Goal: Information Seeking & Learning: Learn about a topic

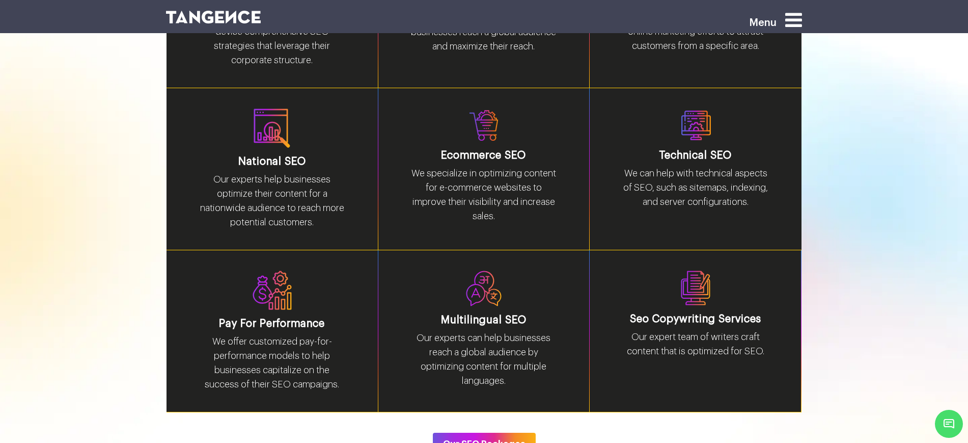
scroll to position [1504, 0]
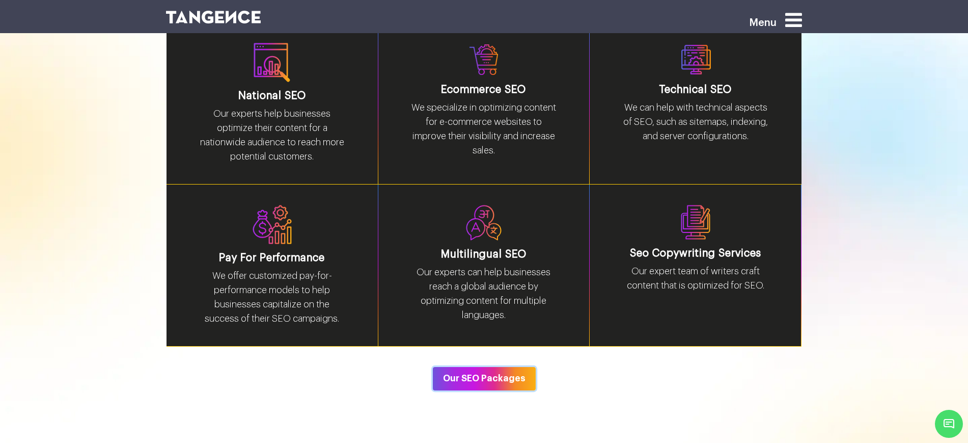
click at [506, 367] on button "Our SEO Packages" at bounding box center [484, 378] width 103 height 23
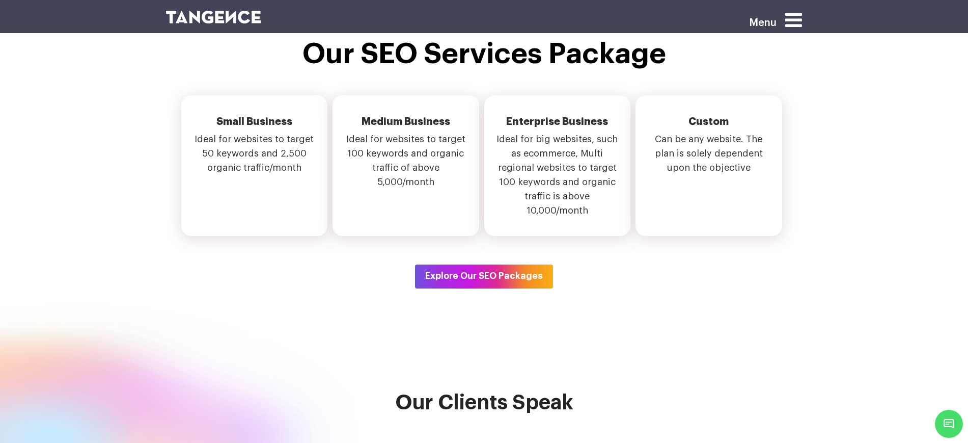
scroll to position [3616, 0]
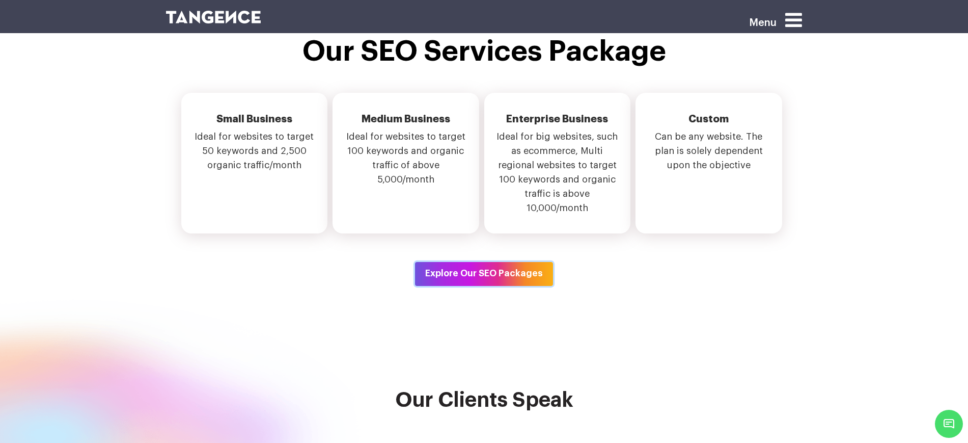
click at [492, 262] on button "Explore Our SEO Packages" at bounding box center [484, 273] width 138 height 23
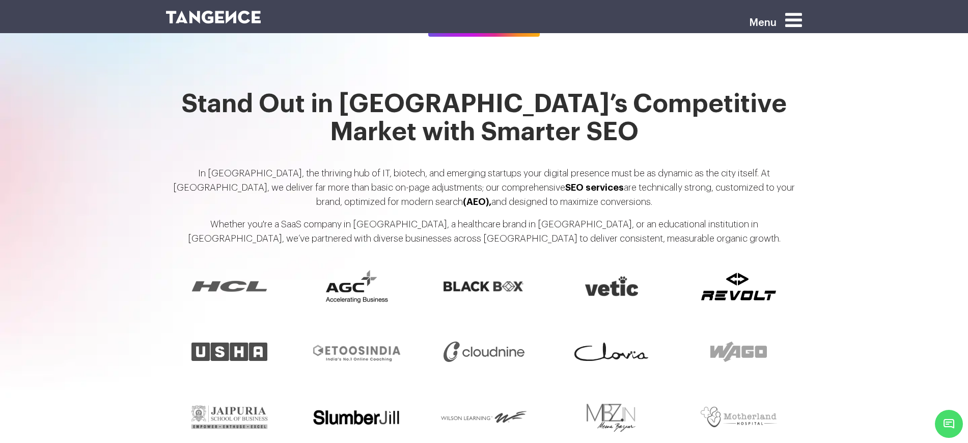
scroll to position [753, 0]
click at [798, 16] on icon at bounding box center [794, 19] width 17 height 19
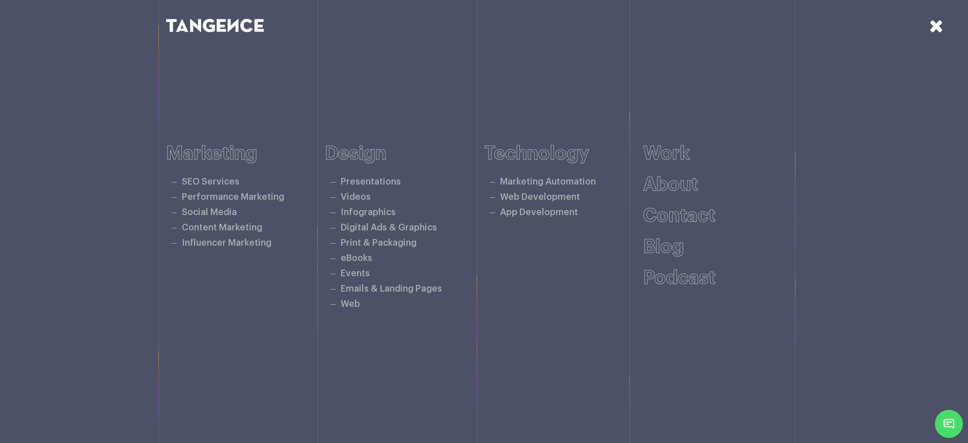
click at [939, 27] on icon at bounding box center [937, 26] width 14 height 18
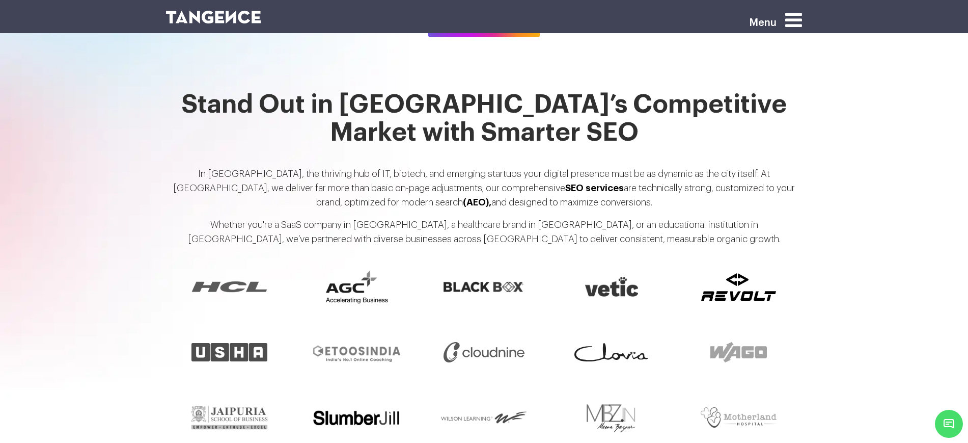
click at [939, 27] on header "Menu" at bounding box center [484, 16] width 968 height 33
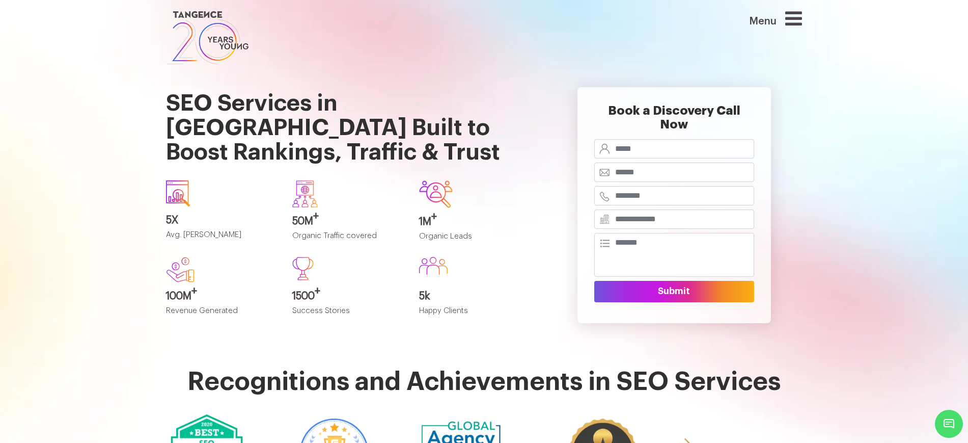
scroll to position [0, 0]
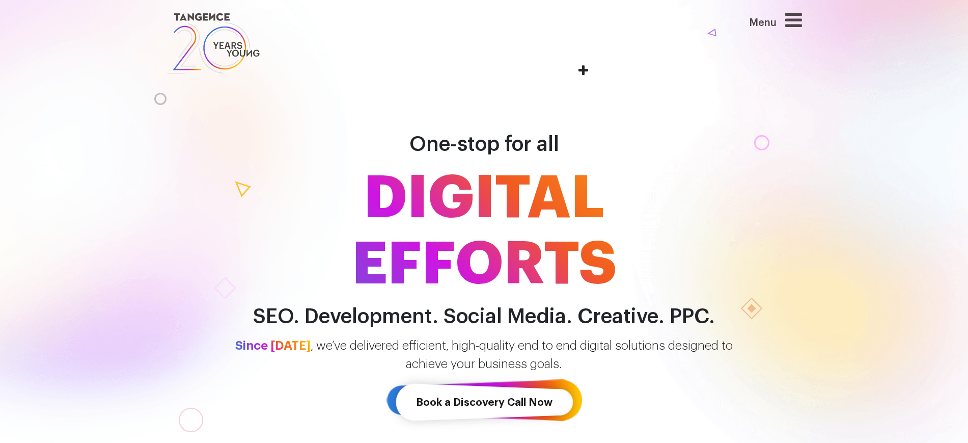
click at [796, 21] on icon at bounding box center [794, 19] width 17 height 19
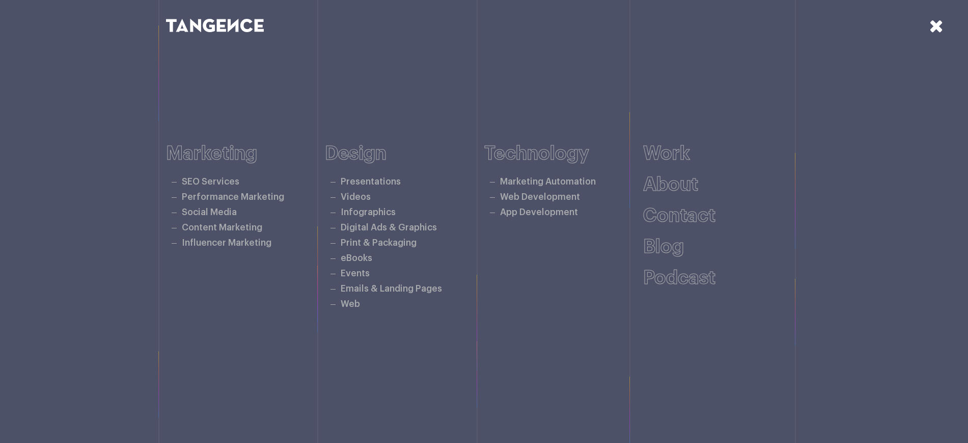
click at [933, 20] on icon at bounding box center [937, 26] width 14 height 18
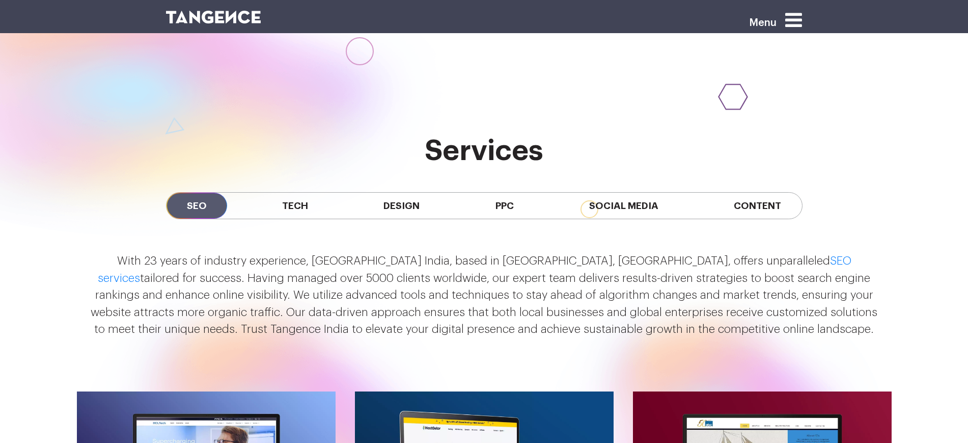
scroll to position [891, 0]
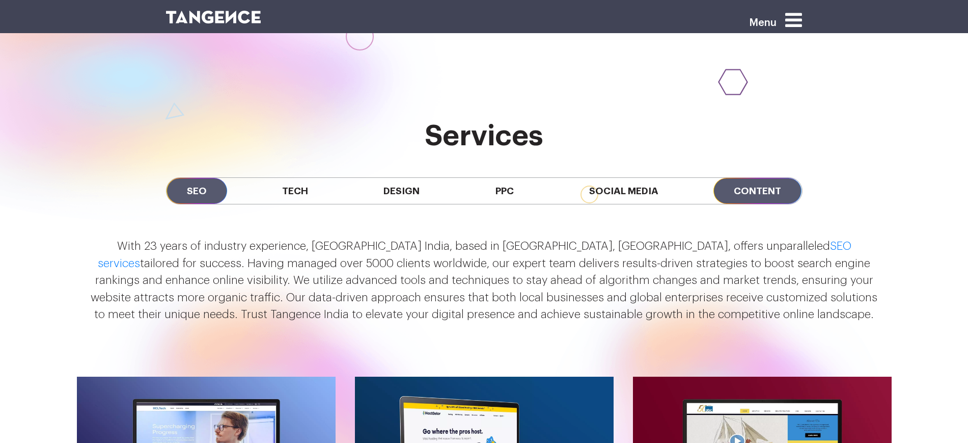
click at [761, 184] on span "Content" at bounding box center [758, 191] width 88 height 26
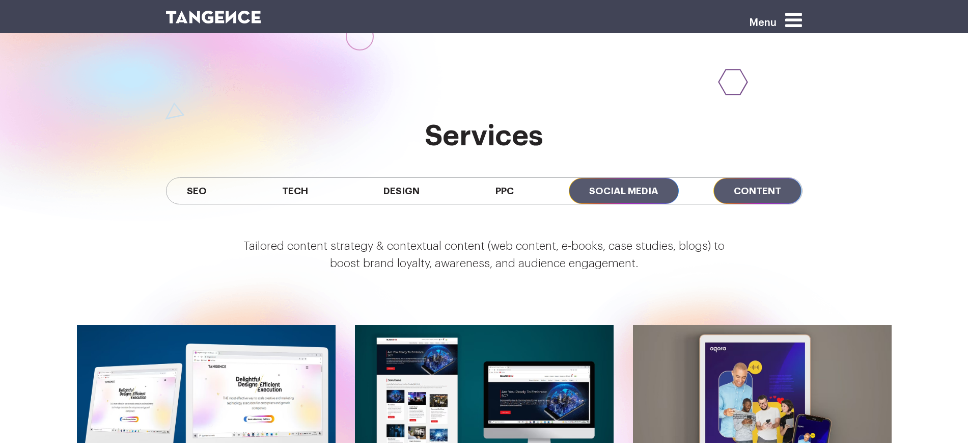
click at [658, 186] on span "Social Media" at bounding box center [624, 191] width 110 height 26
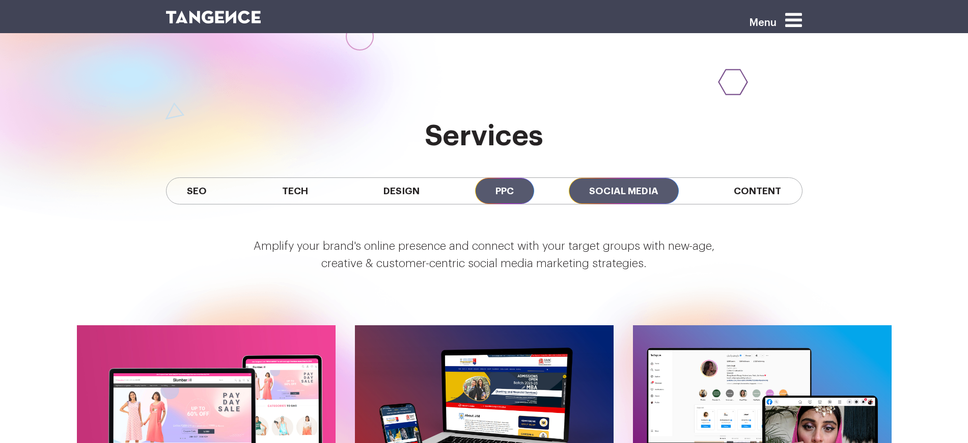
click at [522, 178] on span "PPC" at bounding box center [504, 191] width 59 height 26
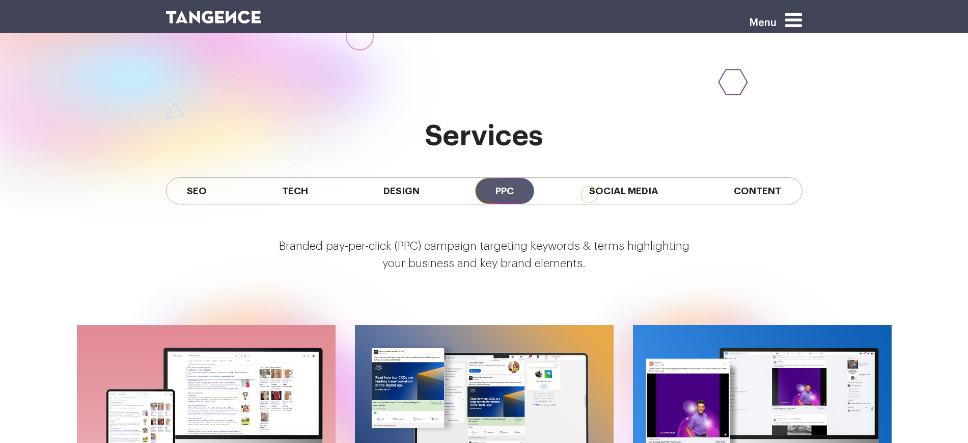
click at [495, 188] on span "PPC" at bounding box center [504, 191] width 59 height 26
click at [376, 181] on span "Design" at bounding box center [401, 191] width 77 height 26
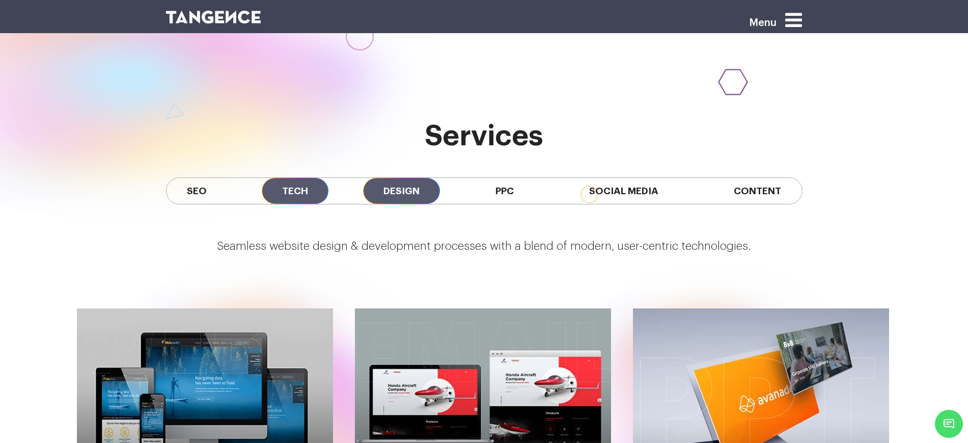
click at [295, 191] on span "Tech" at bounding box center [295, 191] width 67 height 26
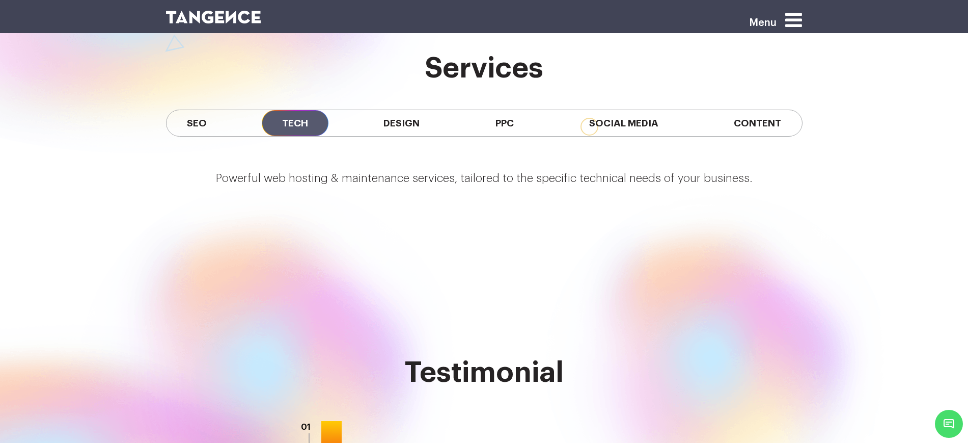
scroll to position [955, 0]
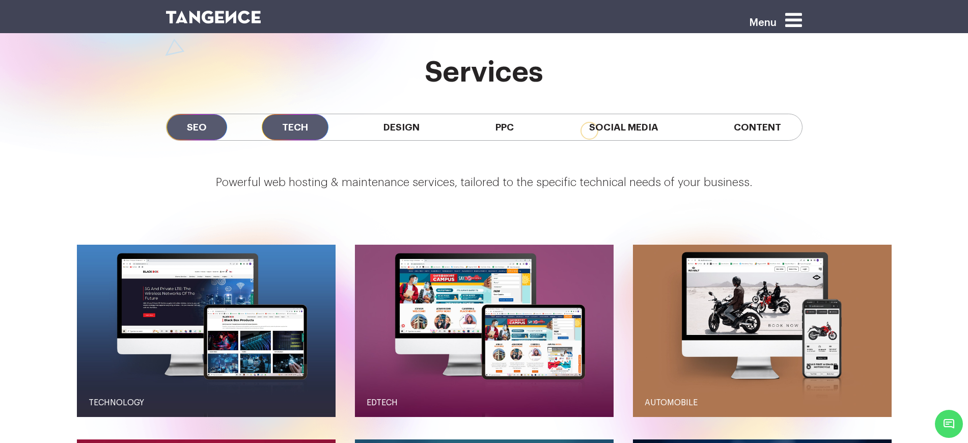
click at [195, 126] on span "SEO" at bounding box center [197, 127] width 61 height 26
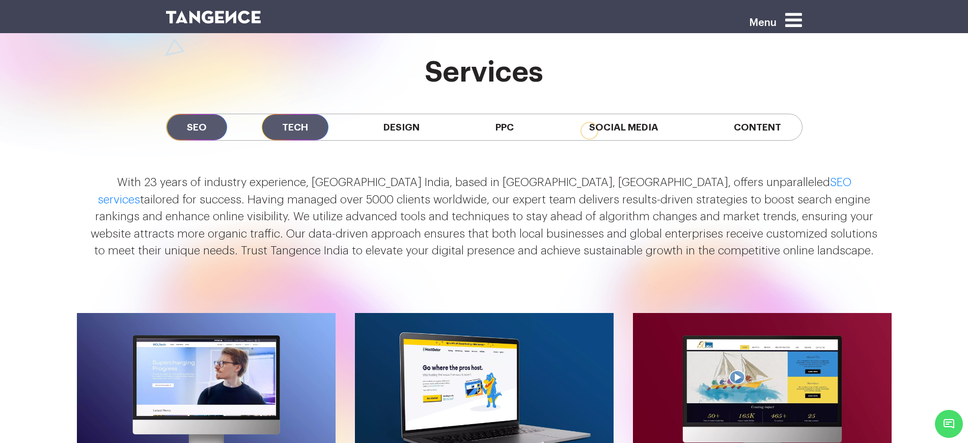
click at [316, 129] on span "Tech" at bounding box center [295, 127] width 67 height 26
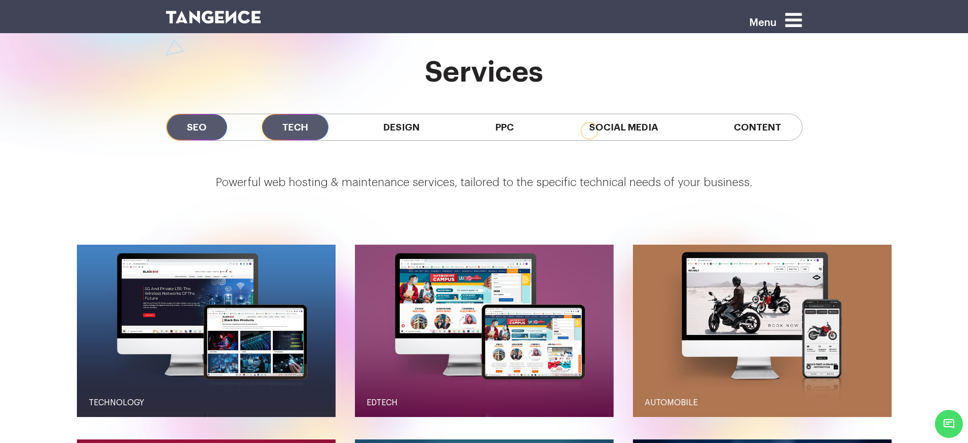
click at [182, 130] on span "SEO" at bounding box center [197, 127] width 61 height 26
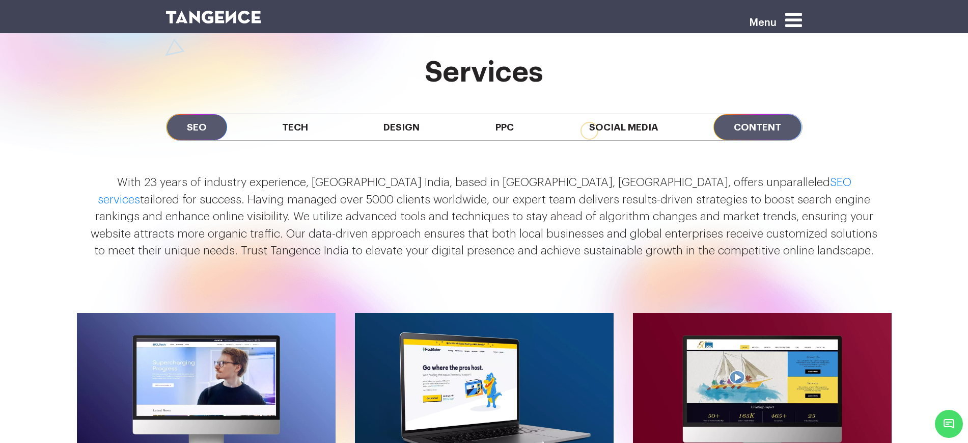
click at [732, 126] on span "Content" at bounding box center [758, 127] width 88 height 26
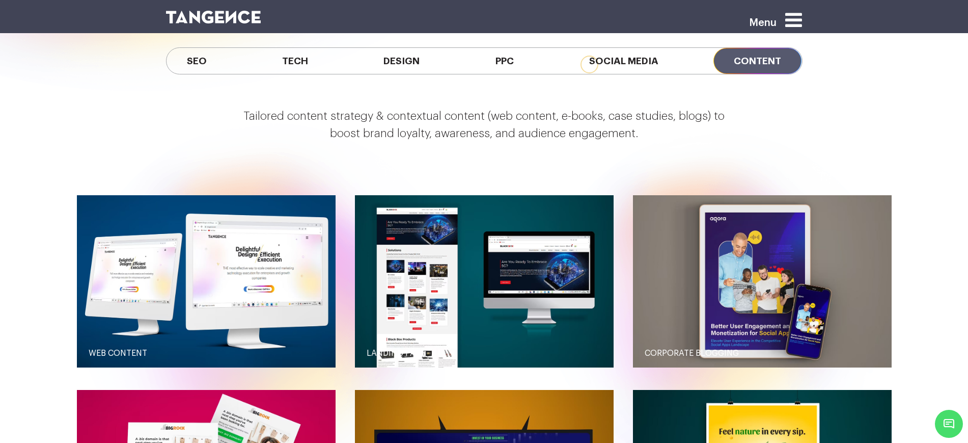
scroll to position [1019, 0]
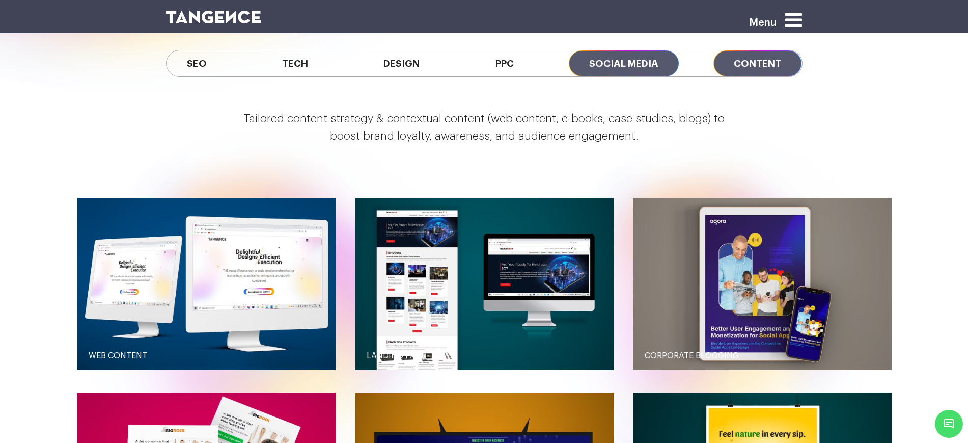
click at [657, 59] on span "Social Media" at bounding box center [624, 63] width 110 height 26
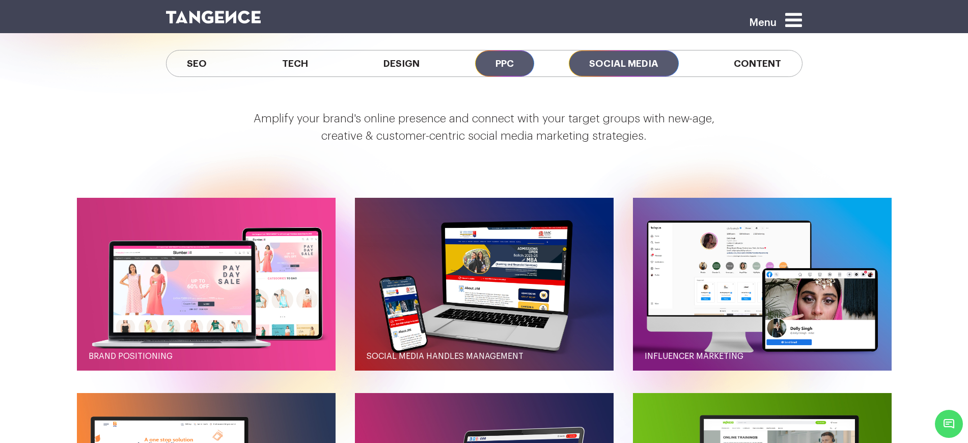
click at [509, 61] on span "PPC" at bounding box center [504, 63] width 59 height 26
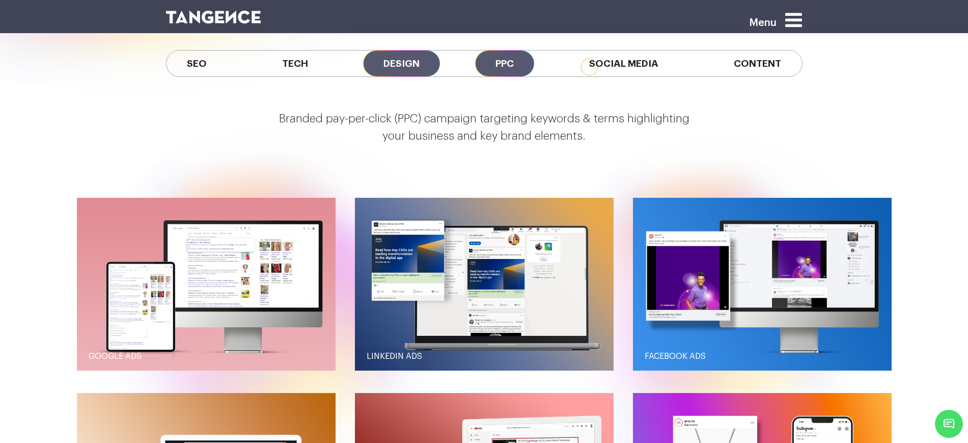
click at [409, 59] on span "Design" at bounding box center [401, 63] width 77 height 26
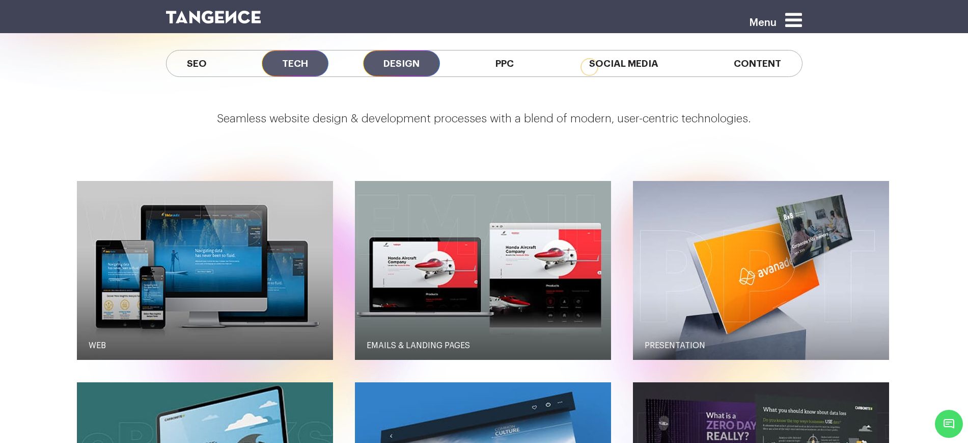
click at [284, 59] on span "Tech" at bounding box center [295, 63] width 67 height 26
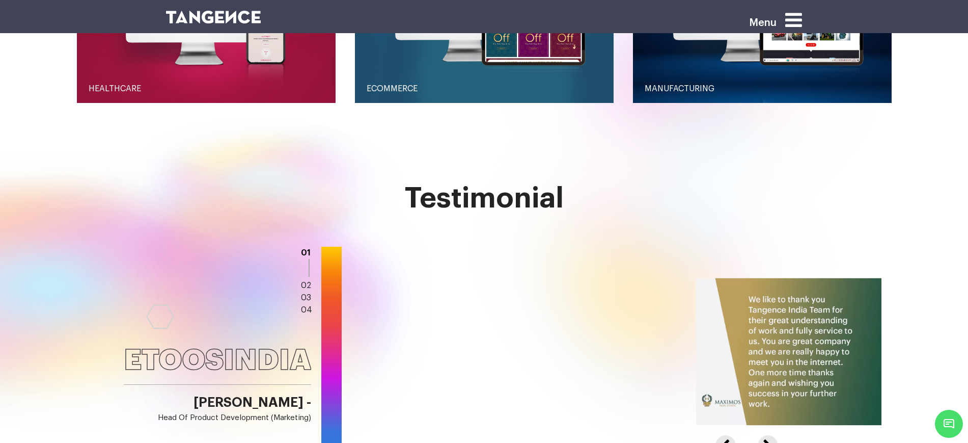
scroll to position [1592, 0]
